Goal: Task Accomplishment & Management: Manage account settings

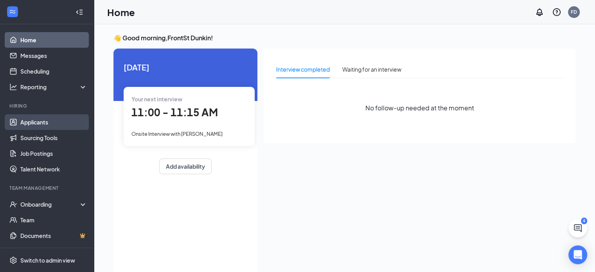
click at [36, 125] on link "Applicants" at bounding box center [53, 122] width 67 height 16
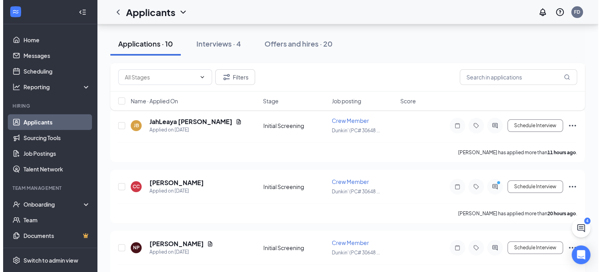
scroll to position [117, 0]
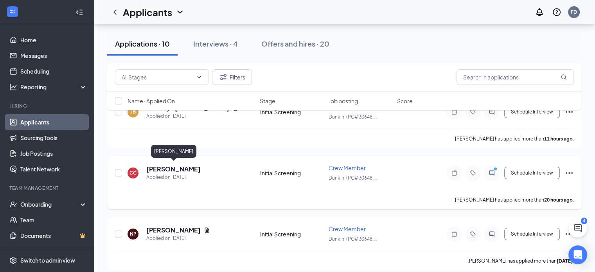
click at [180, 168] on h5 "[PERSON_NAME]" at bounding box center [173, 169] width 54 height 9
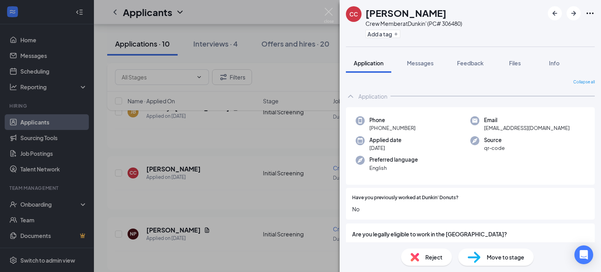
click at [232, 141] on div "CC CATHERINE Coates Crew Member at Dunkin' (PC# 306480) Add a tag Application M…" at bounding box center [300, 136] width 601 height 272
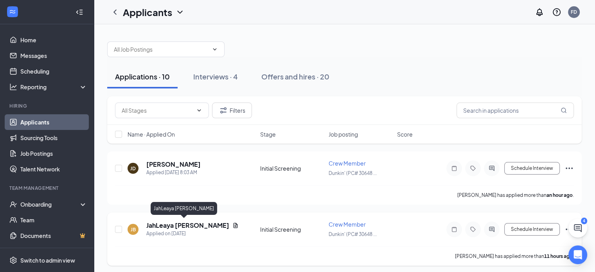
click at [177, 221] on h5 "JahLeaya [PERSON_NAME]" at bounding box center [187, 225] width 83 height 9
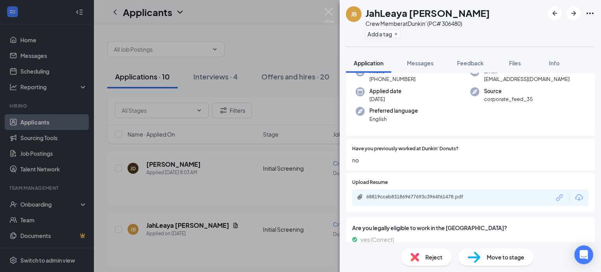
scroll to position [39, 0]
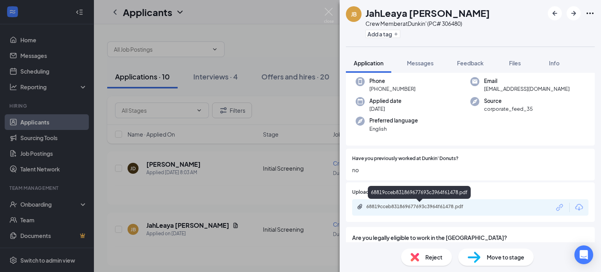
click at [415, 208] on div "68819cceb831869677693c3964f61478.pdf" at bounding box center [421, 207] width 110 height 6
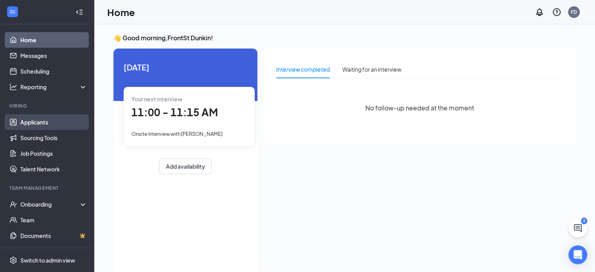
click at [42, 123] on link "Applicants" at bounding box center [53, 122] width 67 height 16
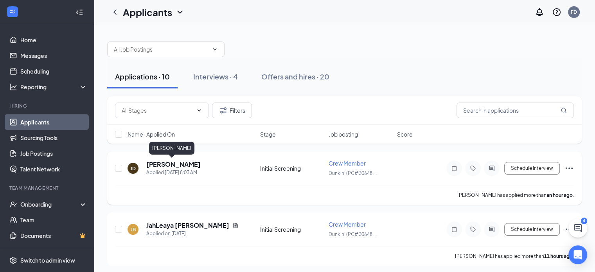
click at [175, 165] on h5 "[PERSON_NAME]" at bounding box center [173, 164] width 54 height 9
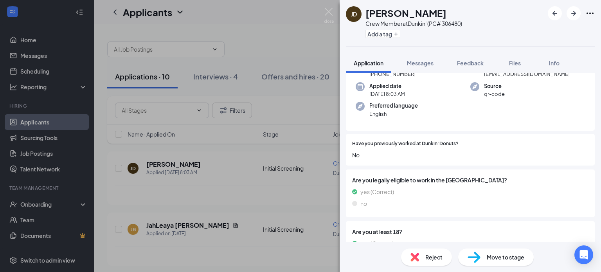
scroll to position [43, 0]
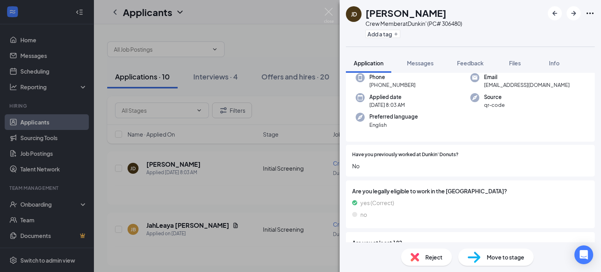
click at [284, 108] on div "[PERSON_NAME] Crew Member at Dunkin' (PC# 306480) Add a tag Application Message…" at bounding box center [300, 136] width 601 height 272
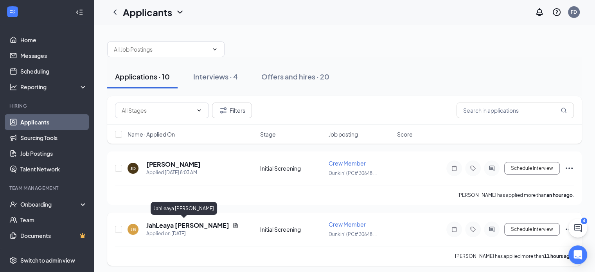
click at [168, 222] on h5 "JahLeaya [PERSON_NAME]" at bounding box center [187, 225] width 83 height 9
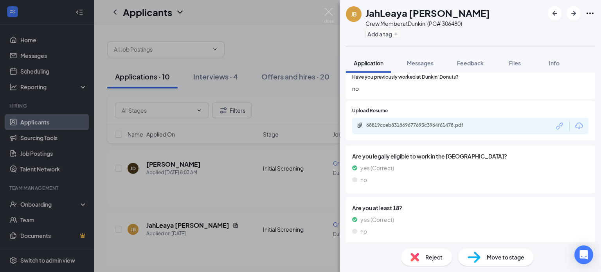
scroll to position [125, 0]
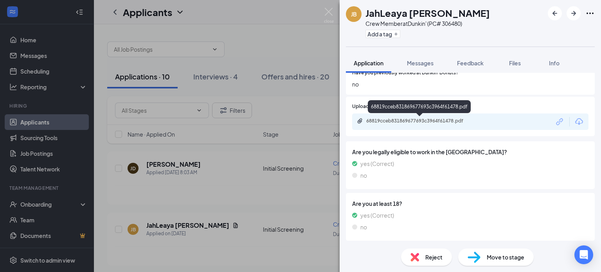
click at [420, 122] on div "68819cceb831869677693c3964f61478.pdf" at bounding box center [421, 121] width 110 height 6
